Goal: Information Seeking & Learning: Check status

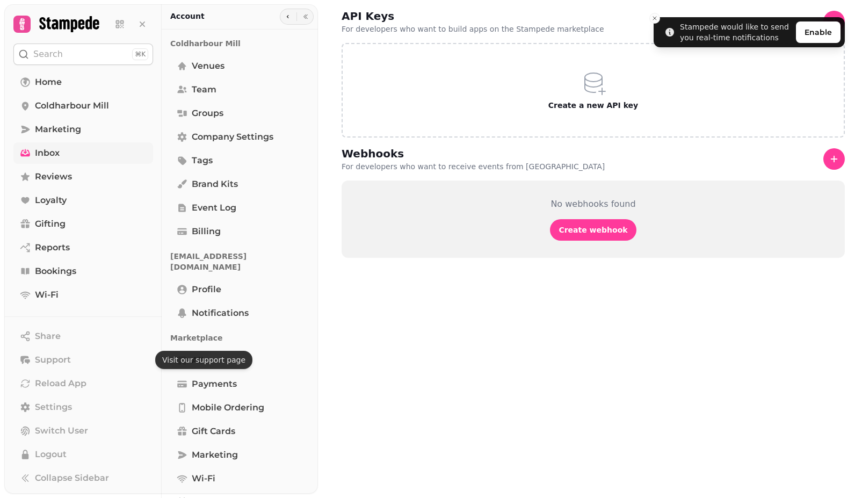
click at [77, 158] on link "Inbox" at bounding box center [83, 152] width 140 height 21
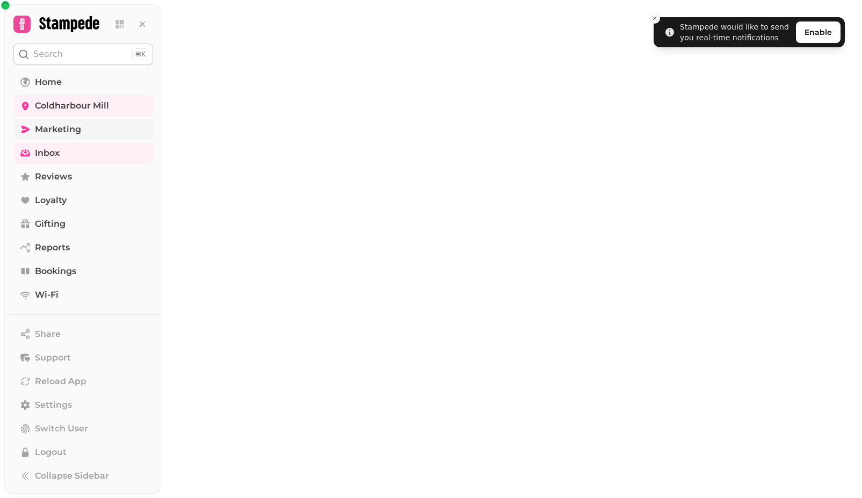
click at [76, 131] on span "Marketing" at bounding box center [58, 129] width 46 height 13
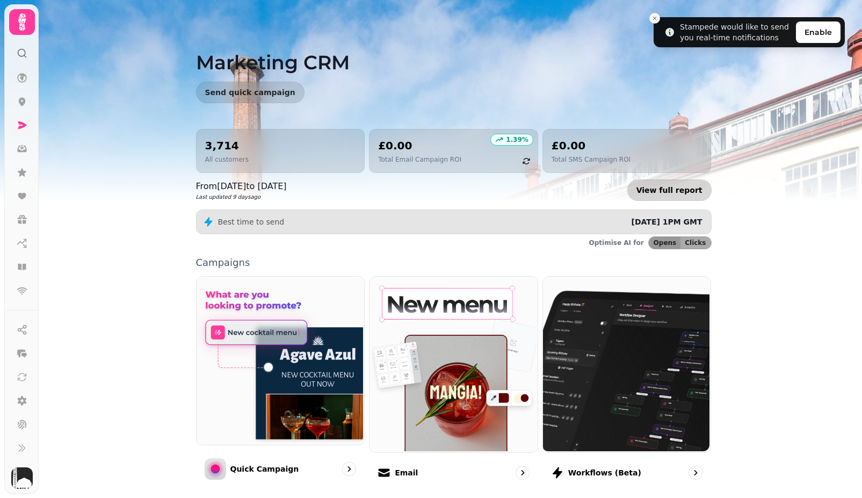
click at [658, 186] on link "View full report" at bounding box center [669, 189] width 84 height 21
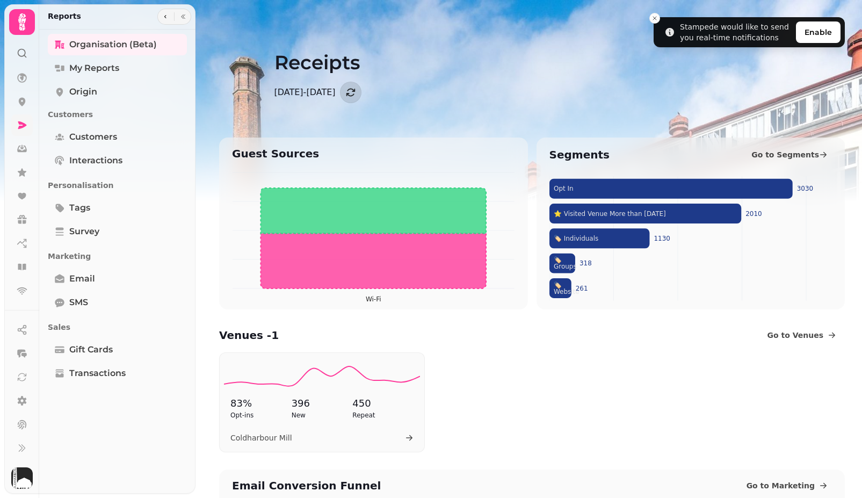
scroll to position [12, 0]
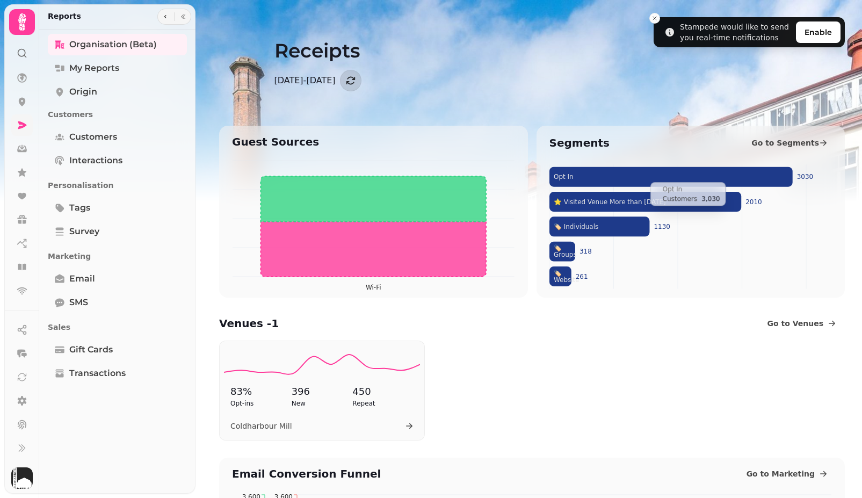
click at [644, 177] on icon at bounding box center [670, 177] width 243 height 20
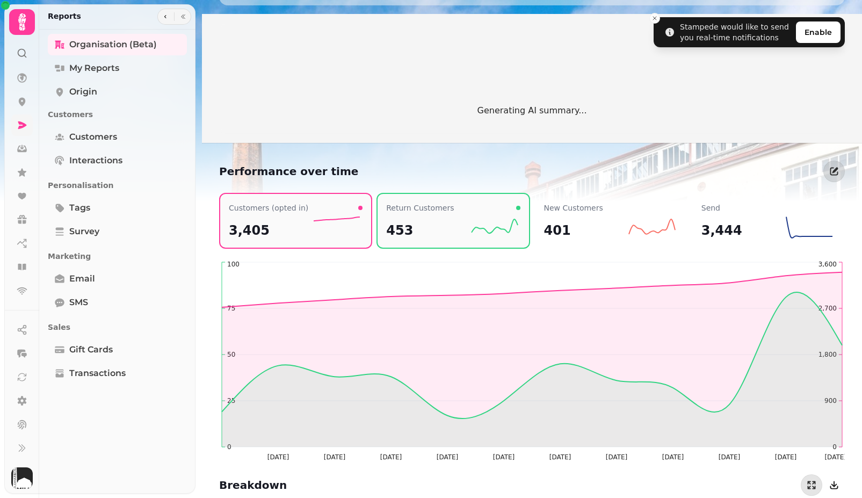
scroll to position [709, 0]
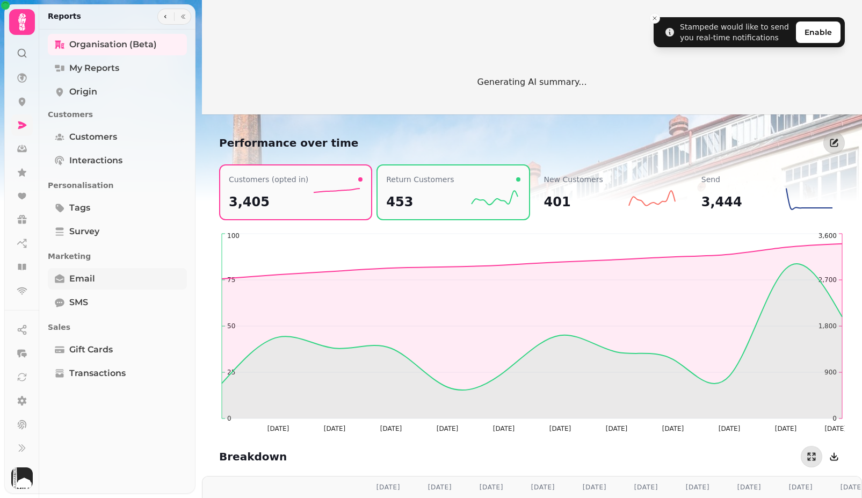
click at [119, 281] on link "Email" at bounding box center [117, 278] width 139 height 21
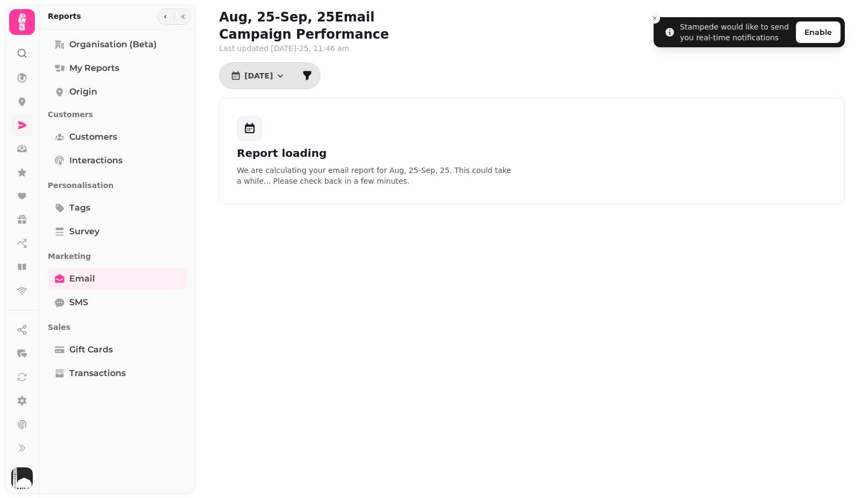
click at [296, 141] on div "Report loading We are calculating your email report for Aug, [DATE] . This coul…" at bounding box center [532, 151] width 626 height 106
